Goal: Find contact information: Find contact information

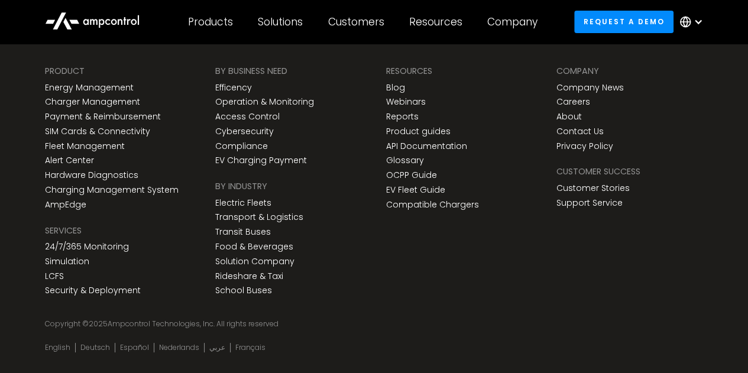
scroll to position [4495, 0]
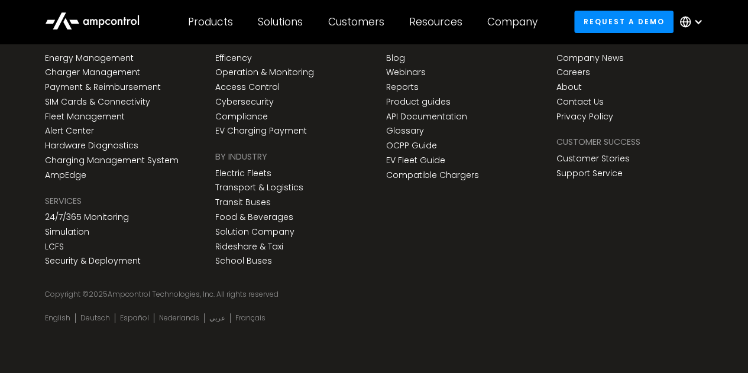
click at [624, 226] on div "Company Company Company Company News Careers About Contact Us Privacy Policy Cu…" at bounding box center [630, 137] width 170 height 268
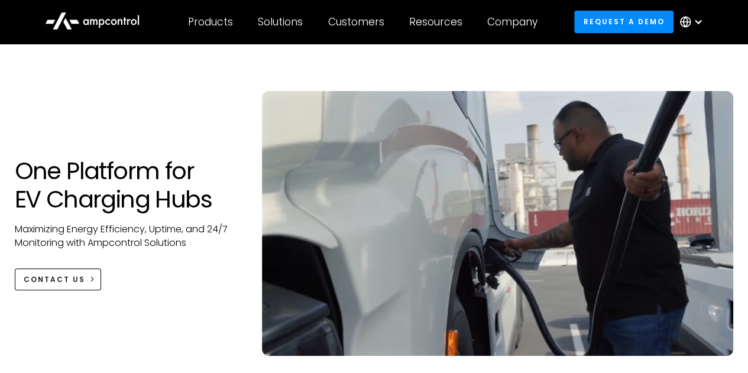
scroll to position [0, 0]
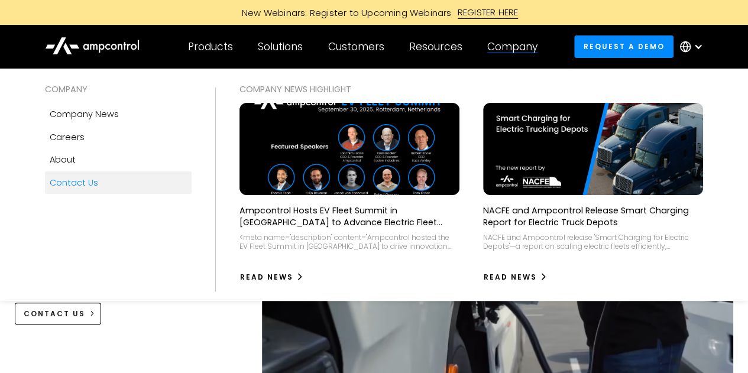
click at [87, 184] on div "Contact Us" at bounding box center [74, 182] width 48 height 13
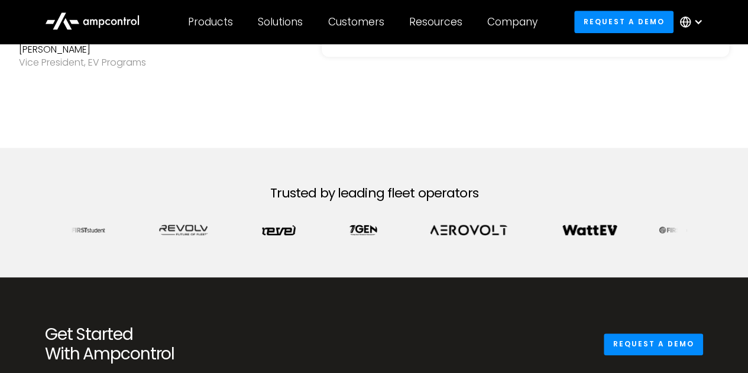
scroll to position [769, 0]
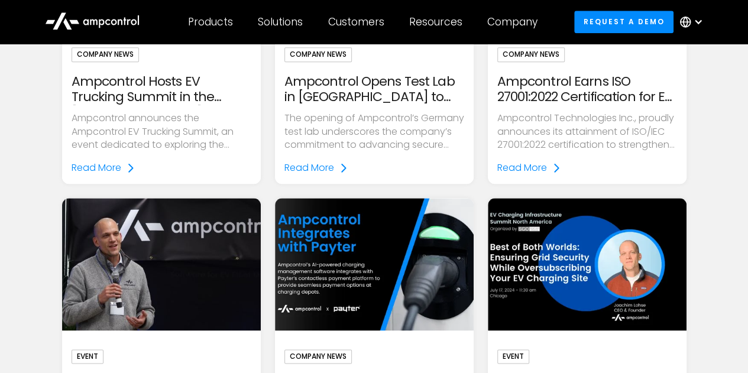
scroll to position [710, 0]
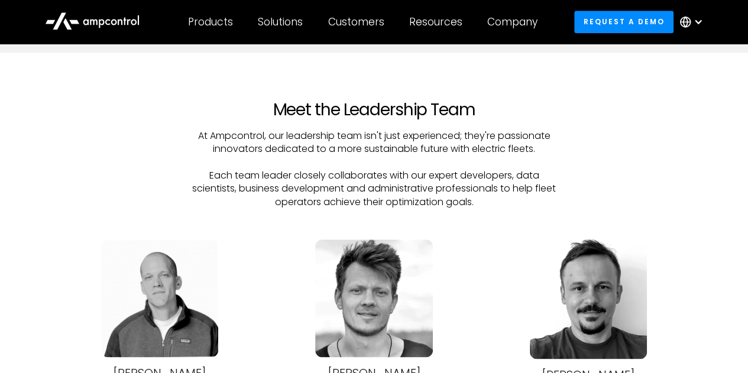
scroll to position [3016, 0]
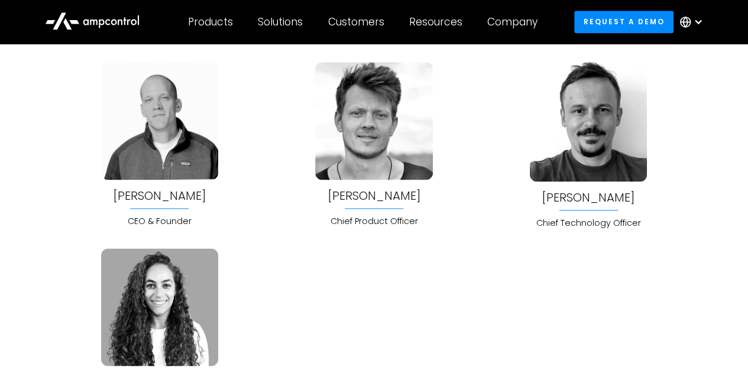
click at [339, 216] on div "Chief Product Officer" at bounding box center [373, 221] width 117 height 13
copy div "Chief Product Officer"
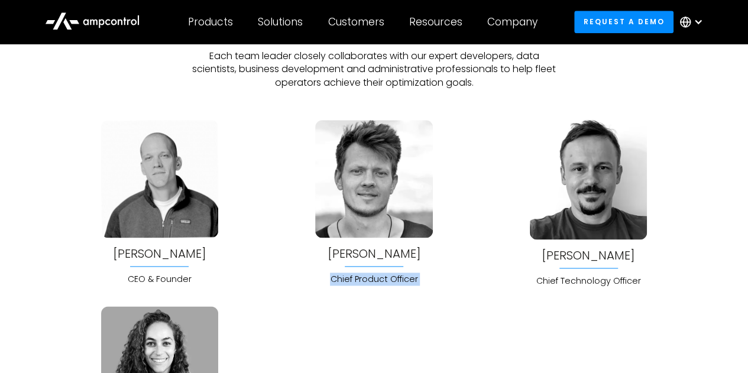
scroll to position [2957, 0]
